Goal: Task Accomplishment & Management: Complete application form

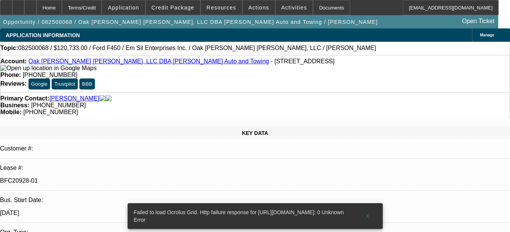
select select "0"
select select "2"
select select "0"
select select "2"
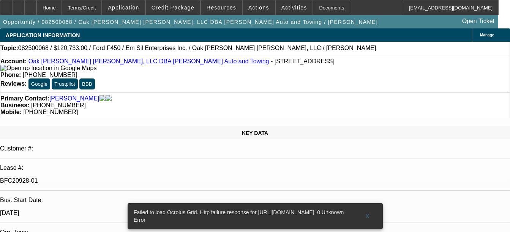
select select "0"
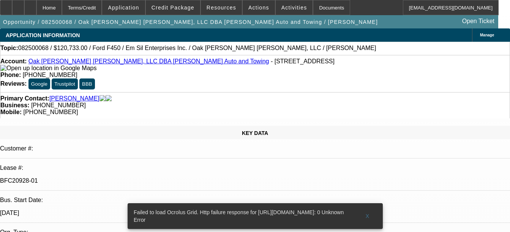
select select "0"
select select "1"
select select "2"
select select "6"
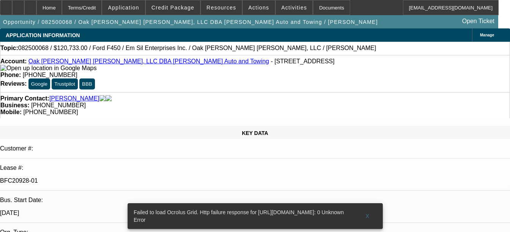
select select "1"
select select "2"
select select "6"
select select "1"
select select "2"
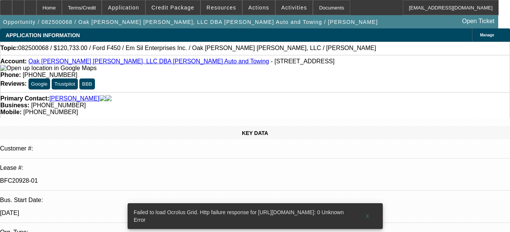
select select "6"
select select "1"
select select "2"
select select "6"
click at [99, 64] on link "Oak Wes Tom J, LLC DBA Andreasen Auto and Towing" at bounding box center [148, 61] width 241 height 6
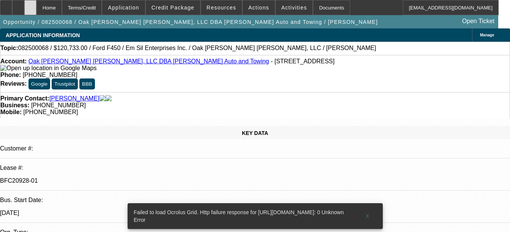
click at [36, 9] on div at bounding box center [30, 7] width 12 height 15
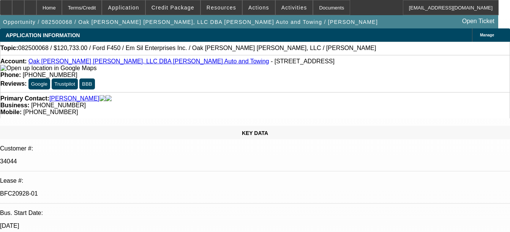
select select "0"
select select "2"
select select "0"
select select "6"
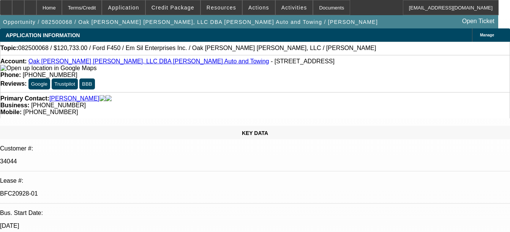
select select "0"
select select "2"
select select "0"
select select "6"
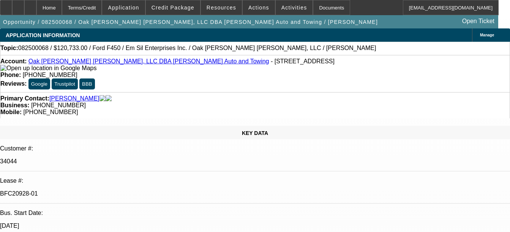
select select "0"
select select "2"
select select "0"
select select "6"
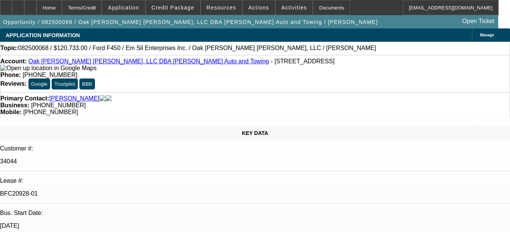
select select "0"
select select "2"
select select "0"
select select "6"
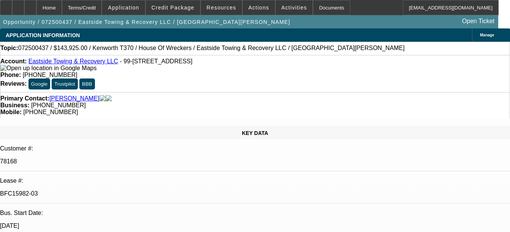
select select "0"
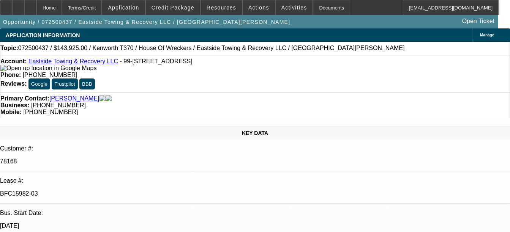
select select "0"
select select "1"
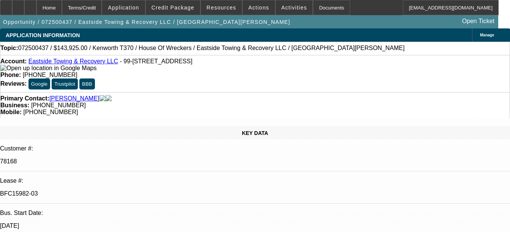
select select "1"
select select "6"
select select "1"
select select "6"
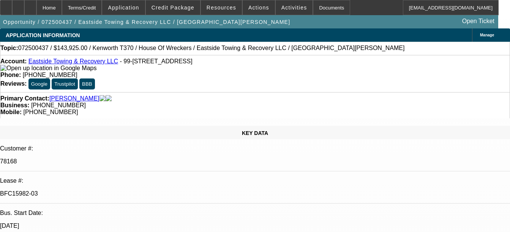
select select "1"
select select "6"
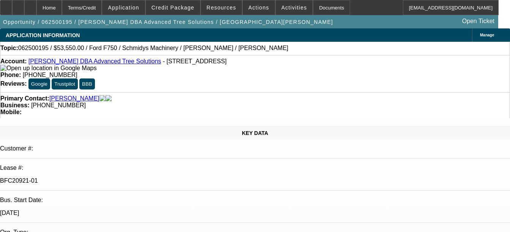
select select "0.1"
select select "0"
select select "0.1"
select select "0"
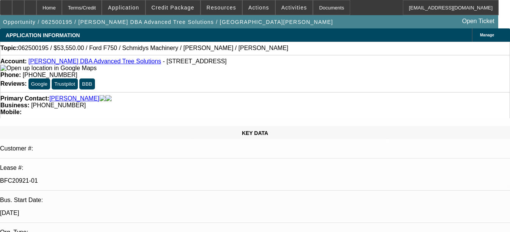
select select "0"
select select "0.1"
select select "0"
select select "0.1"
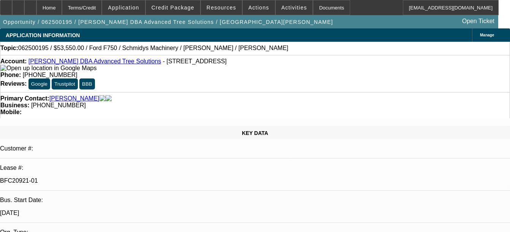
select select "0"
select select "1"
select select "3"
select select "6"
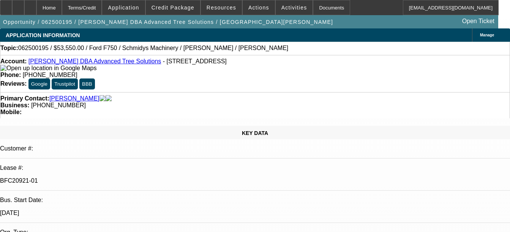
select select "1"
select select "3"
select select "6"
select select "1"
select select "3"
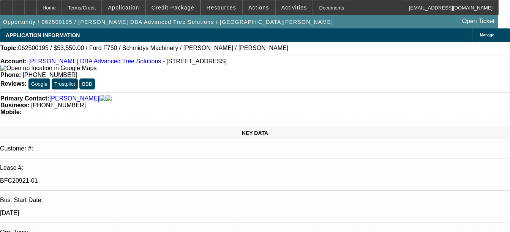
select select "6"
select select "1"
select select "3"
select select "6"
click at [73, 63] on link "[PERSON_NAME] DBA Advanced Tree Solutions" at bounding box center [94, 61] width 133 height 6
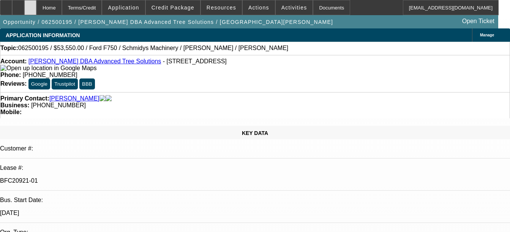
click at [36, 8] on div at bounding box center [30, 7] width 12 height 15
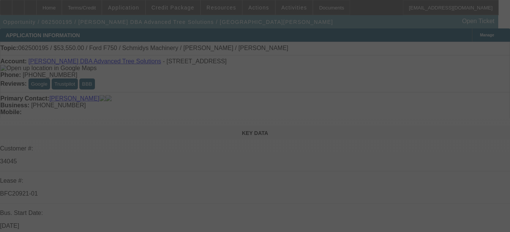
select select "0.1"
select select "0"
select select "0.1"
select select "0"
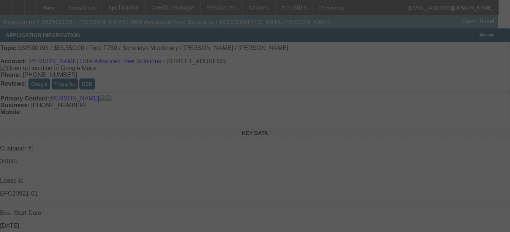
select select "0"
select select "0.1"
select select "0"
select select "0.1"
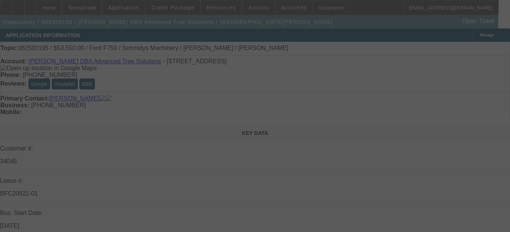
select select "0"
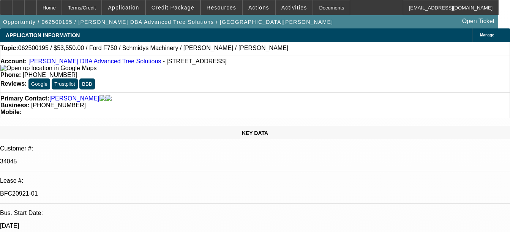
select select "1"
select select "3"
select select "6"
select select "1"
select select "3"
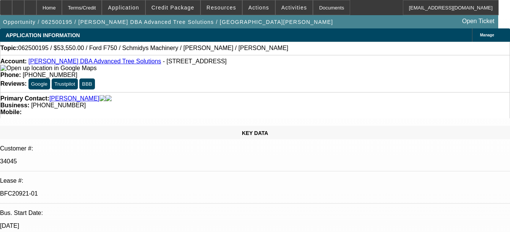
select select "6"
select select "1"
select select "3"
select select "6"
select select "1"
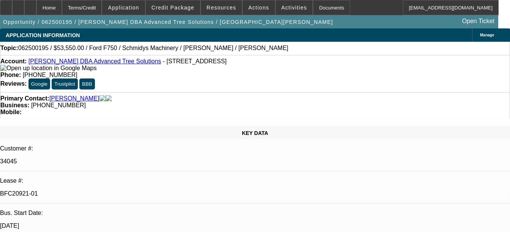
select select "3"
select select "6"
